Goal: Information Seeking & Learning: Learn about a topic

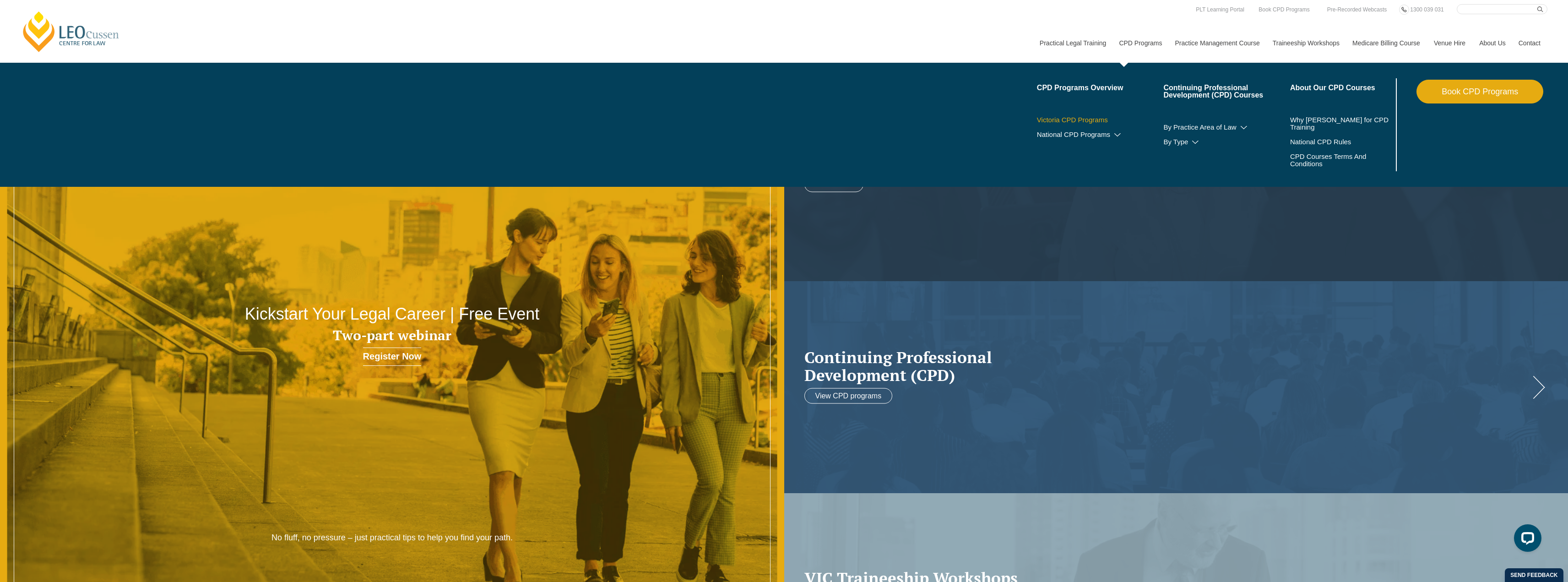
click at [1088, 118] on link "Victoria CPD Programs" at bounding box center [1100, 119] width 127 height 7
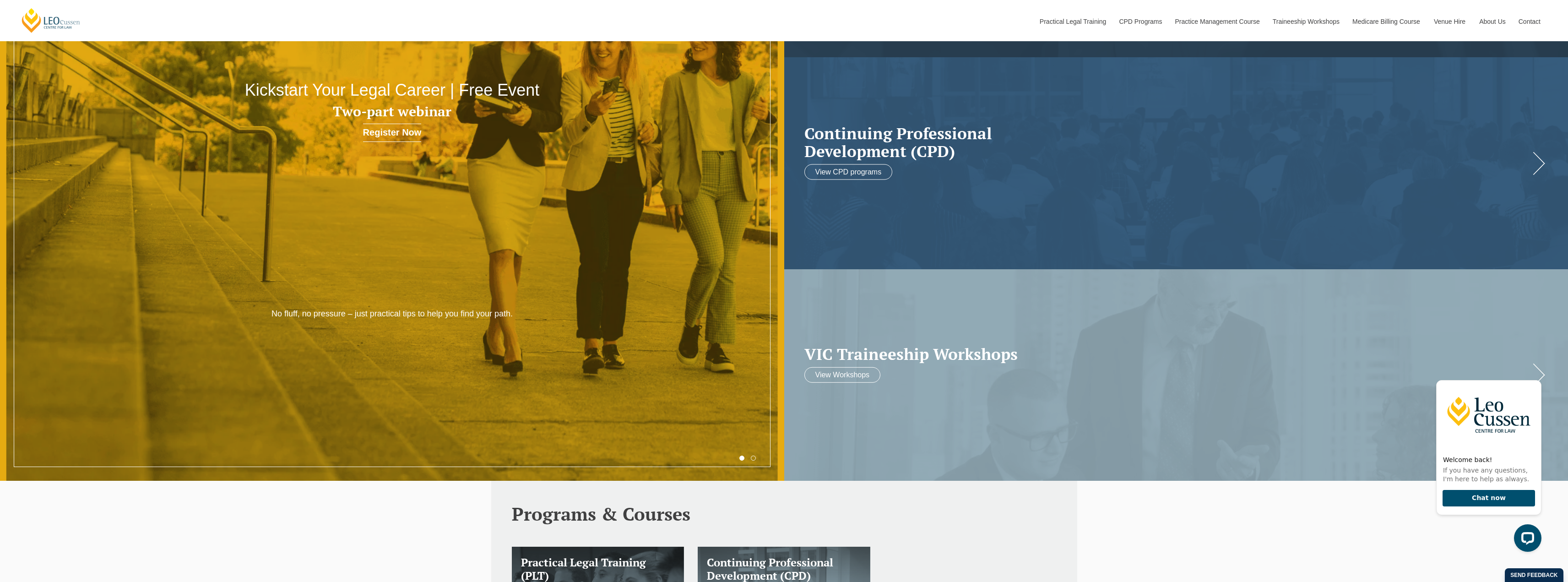
scroll to position [2, 0]
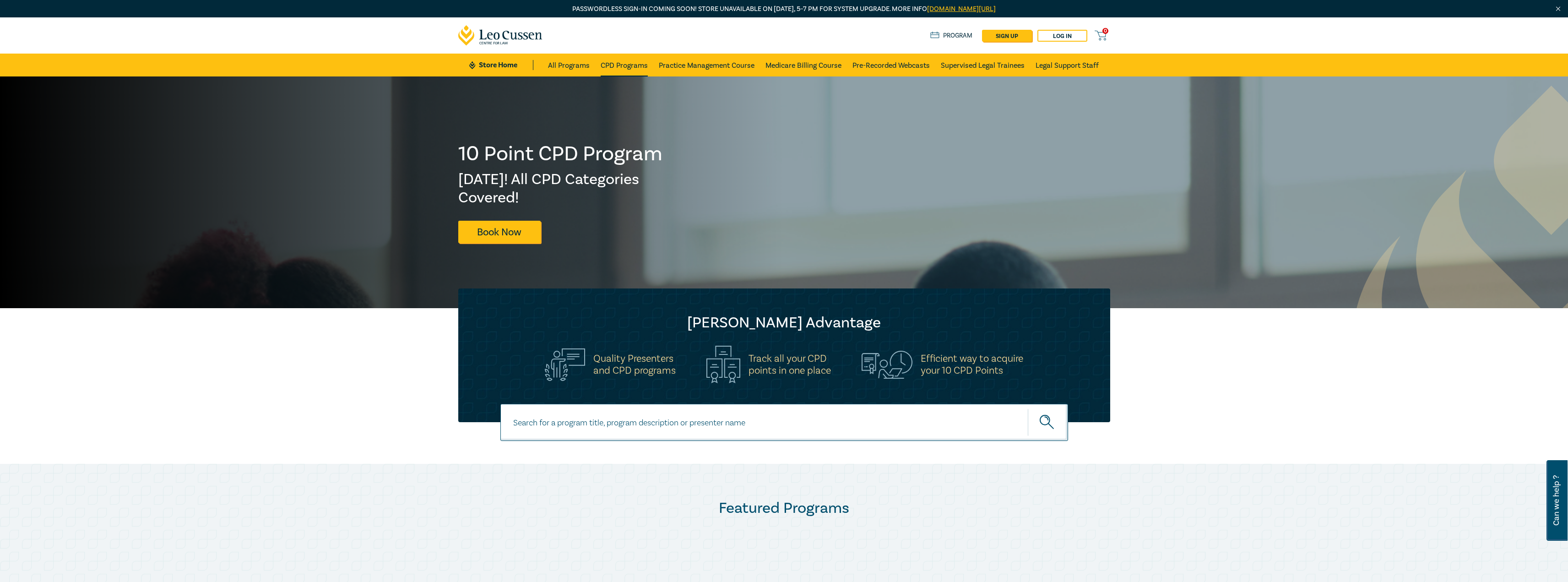
click at [618, 67] on link "CPD Programs" at bounding box center [624, 65] width 47 height 23
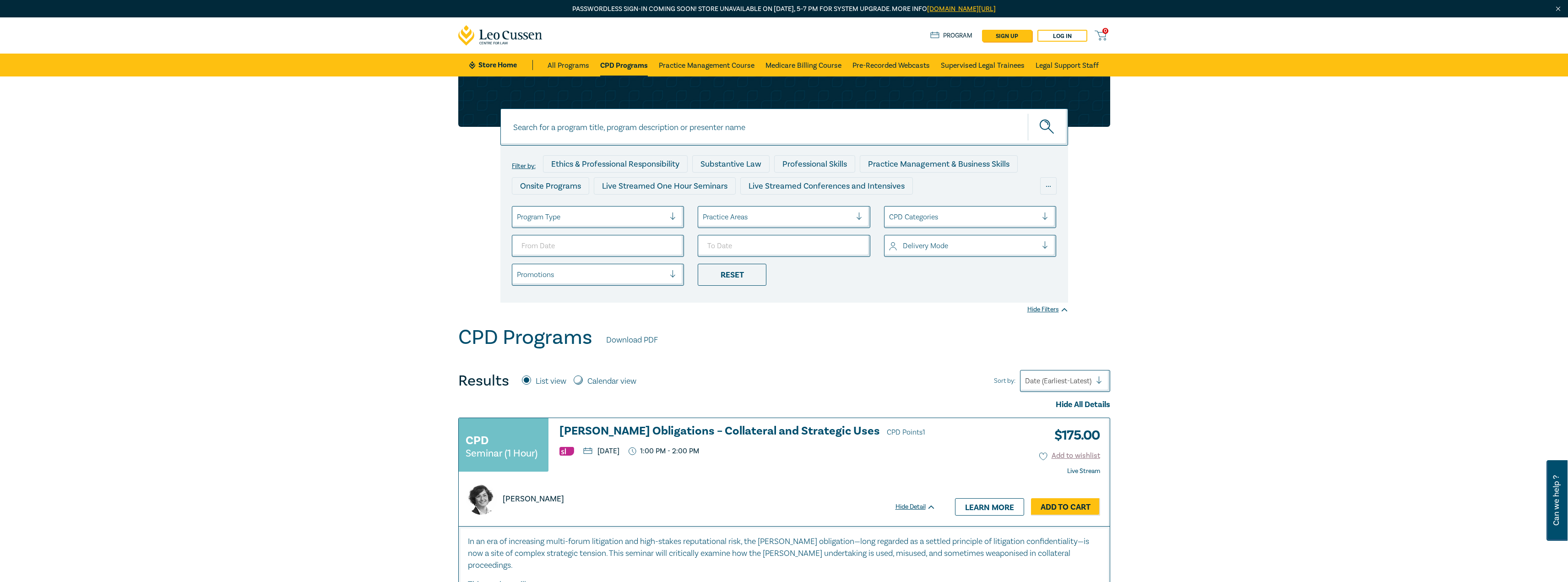
click at [676, 434] on h3 "Harman Obligations – Collateral and Strategic Uses CPD Points 1" at bounding box center [748, 432] width 376 height 14
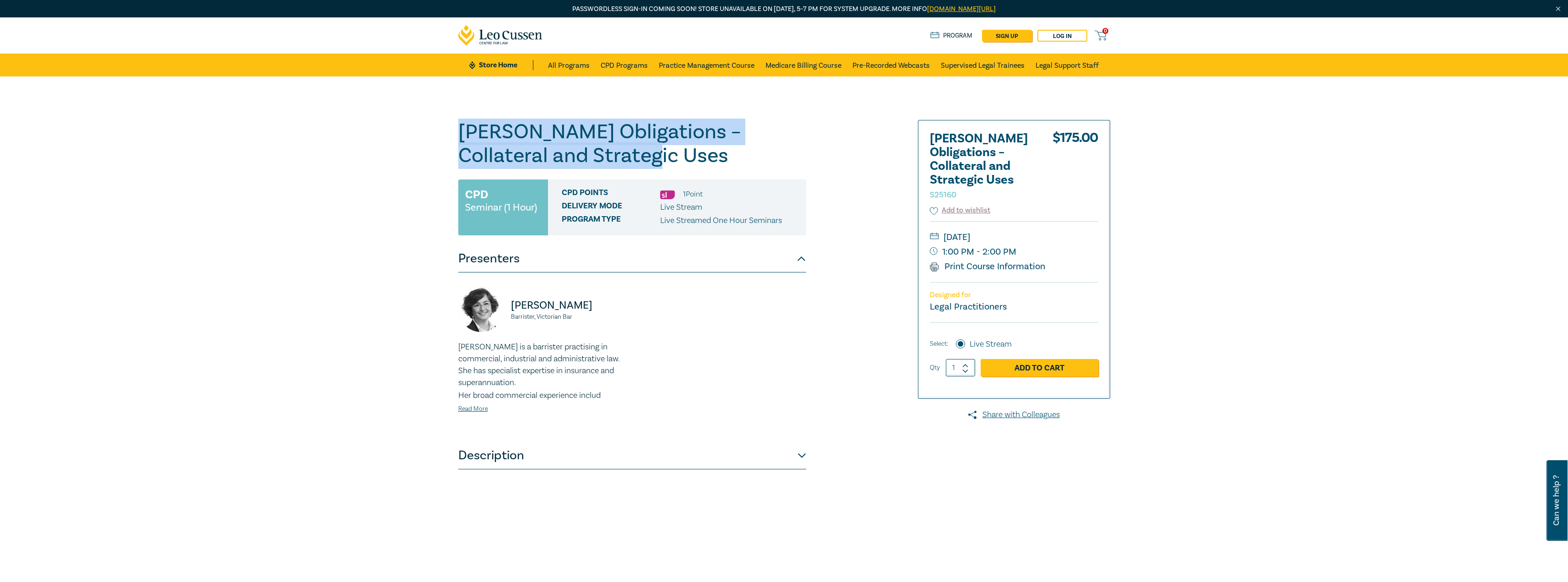
drag, startPoint x: 591, startPoint y: 159, endPoint x: 461, endPoint y: 136, distance: 132.0
click at [461, 136] on h1 "Harman Obligations – Collateral and Strategic Uses S25160" at bounding box center [632, 143] width 348 height 47
copy h1 "[PERSON_NAME] Obligations – Collateral and Strategic Uses"
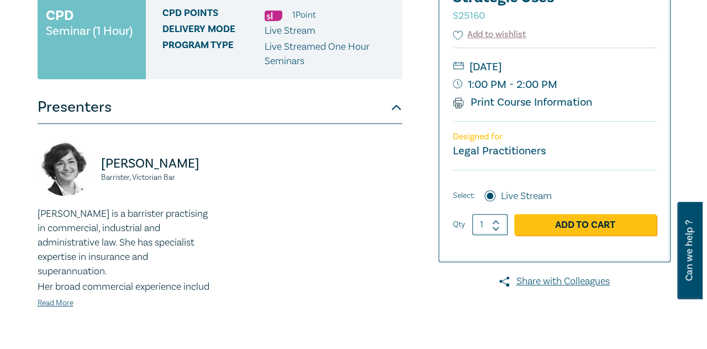
scroll to position [276, 0]
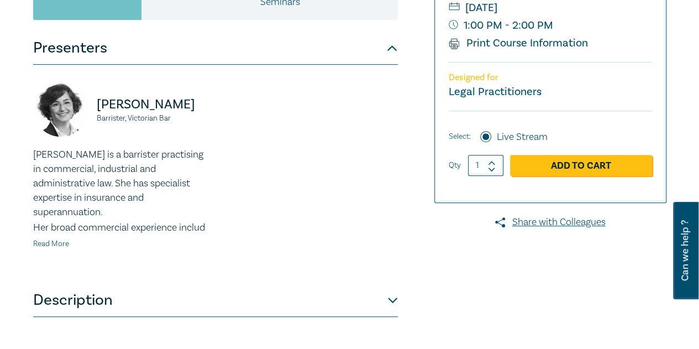
click at [67, 245] on link "Read More" at bounding box center [51, 244] width 36 height 10
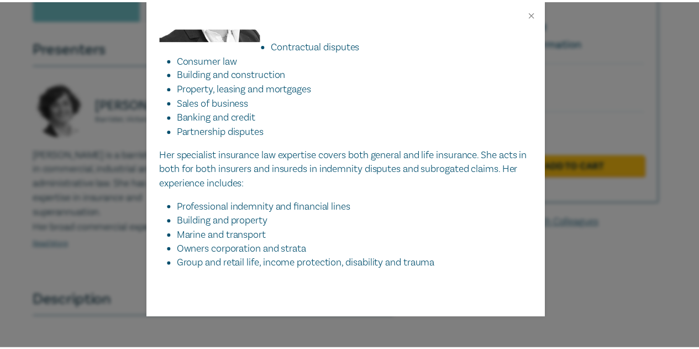
scroll to position [0, 0]
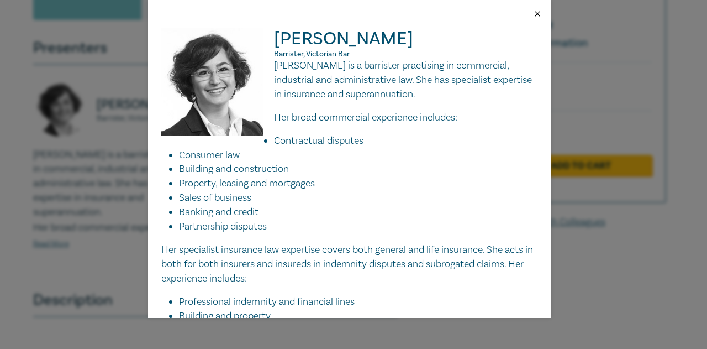
click at [540, 14] on button "Close" at bounding box center [538, 14] width 10 height 10
